Goal: Task Accomplishment & Management: Complete application form

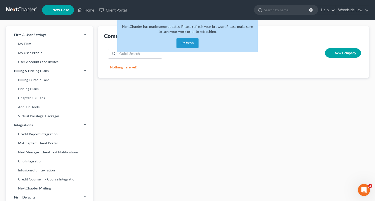
click at [186, 48] on div "NextChapter has made some updates. Please refresh your browser. Please make sur…" at bounding box center [187, 36] width 141 height 32
click at [186, 44] on button "Refresh" at bounding box center [188, 43] width 22 height 10
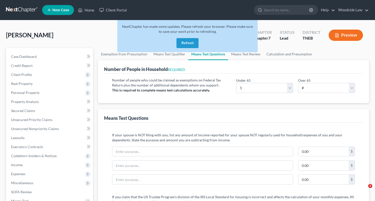
select select "1"
click at [190, 44] on button "Refresh" at bounding box center [188, 43] width 22 height 10
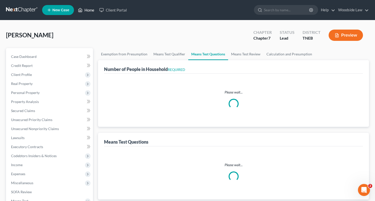
select select "1"
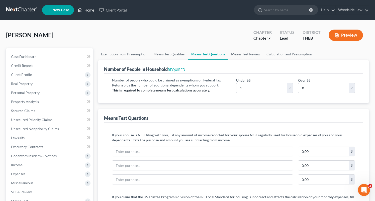
click at [91, 10] on link "Home" at bounding box center [86, 10] width 21 height 9
